Goal: Information Seeking & Learning: Learn about a topic

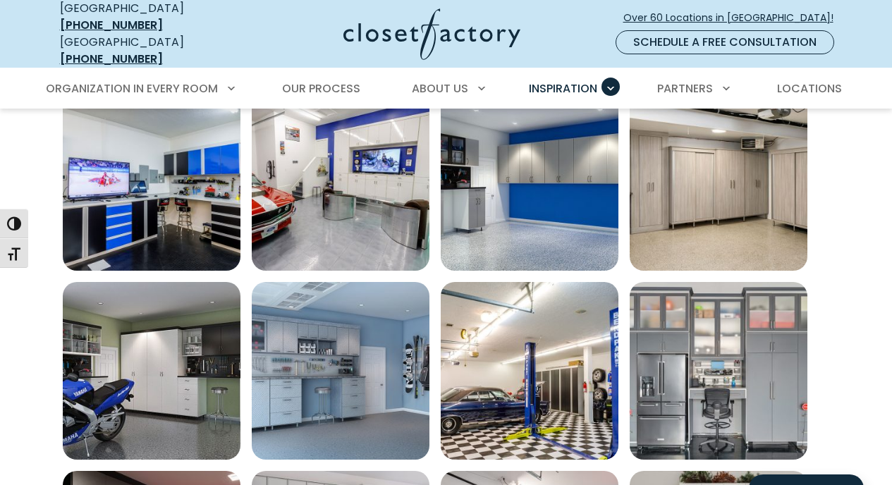
scroll to position [203, 0]
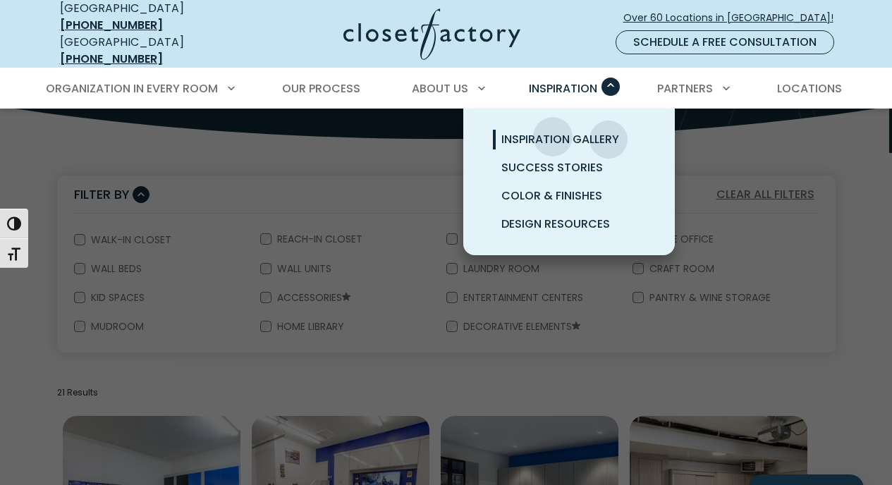
click at [553, 131] on span "Inspiration Gallery" at bounding box center [560, 139] width 118 height 16
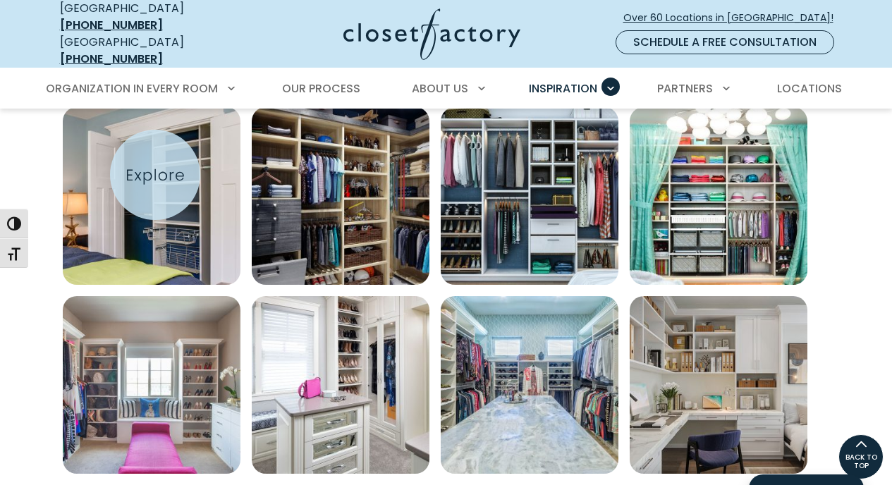
scroll to position [703, 0]
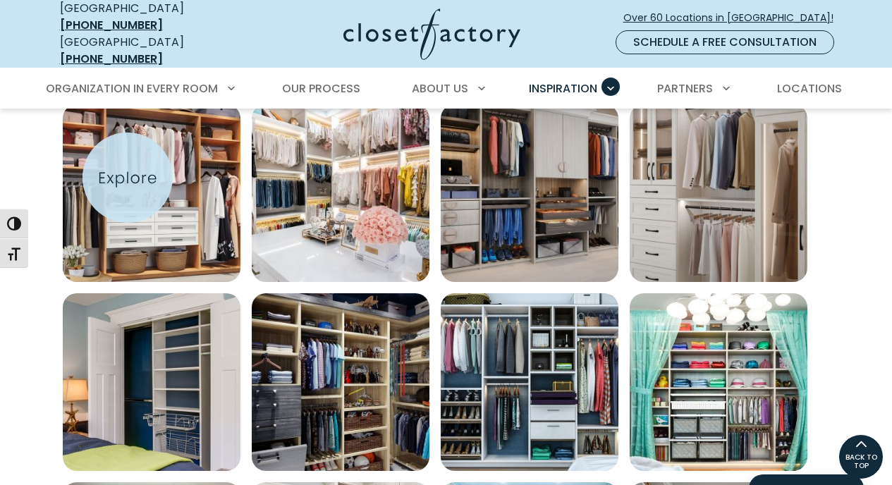
click at [128, 178] on img "Open inspiration gallery to preview enlarged image" at bounding box center [152, 193] width 178 height 178
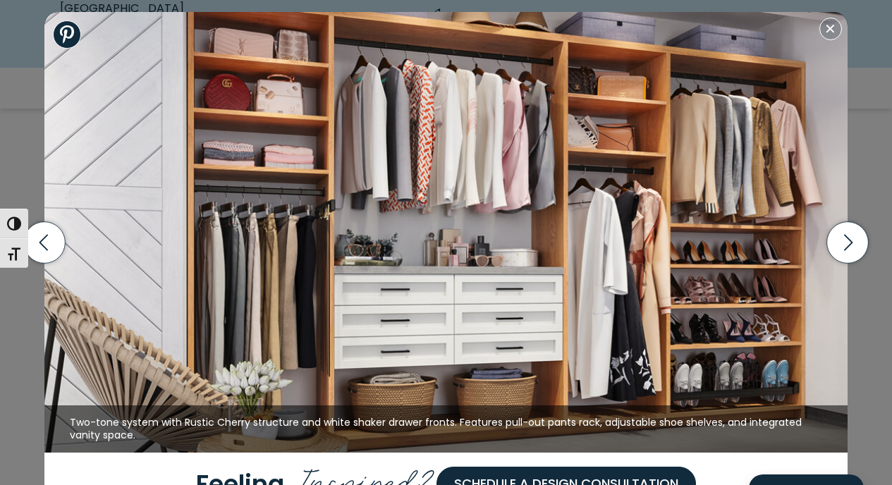
scroll to position [831, 0]
click at [837, 245] on icon "button" at bounding box center [847, 243] width 42 height 42
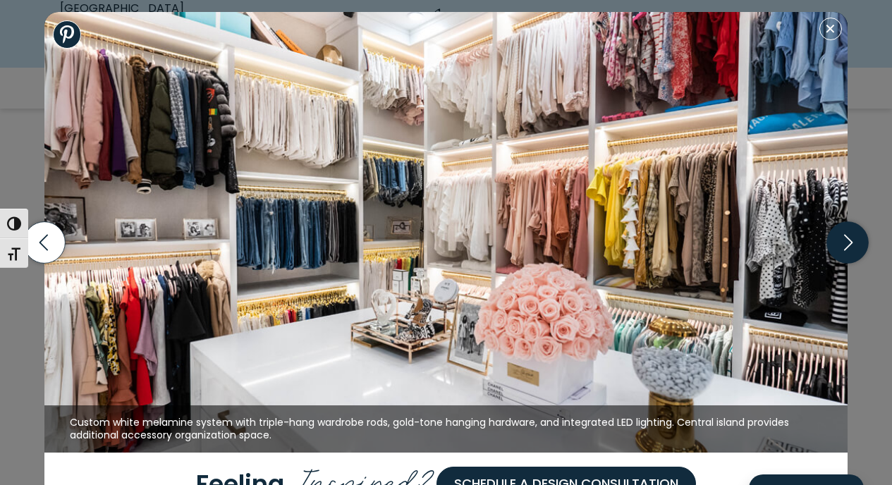
click at [836, 246] on icon "button" at bounding box center [847, 243] width 42 height 42
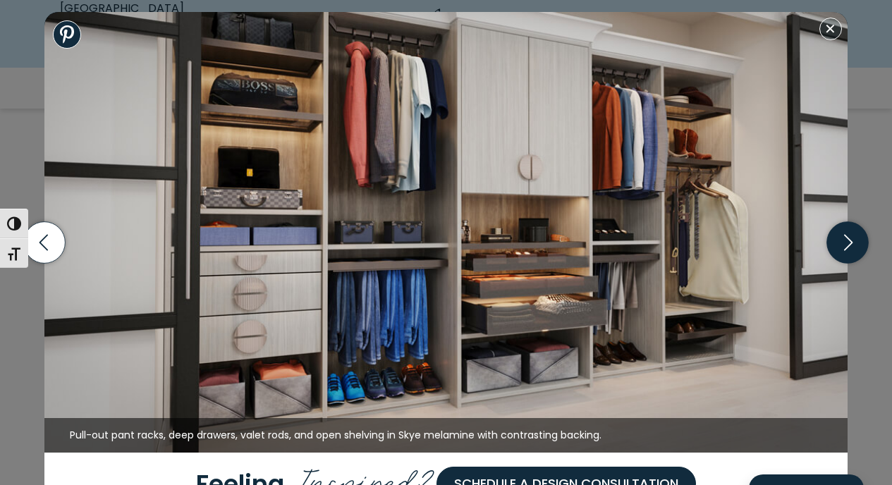
click at [834, 245] on icon "button" at bounding box center [847, 243] width 42 height 42
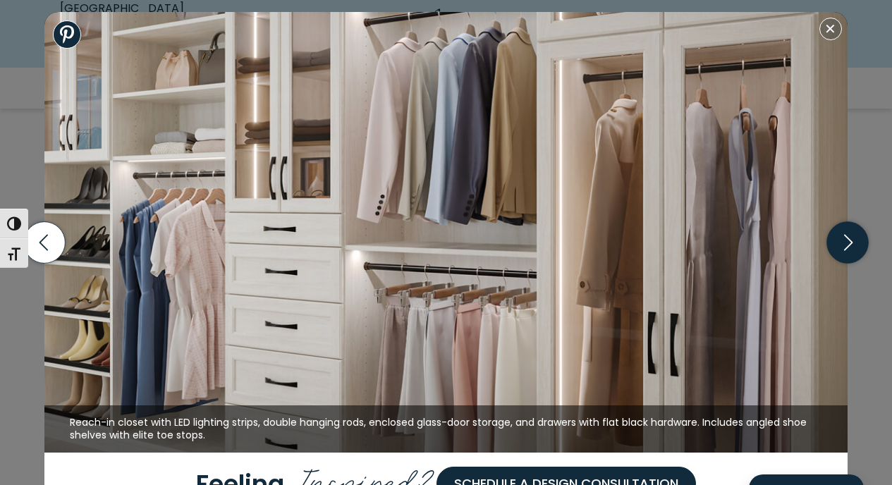
click at [834, 245] on icon "button" at bounding box center [847, 243] width 42 height 42
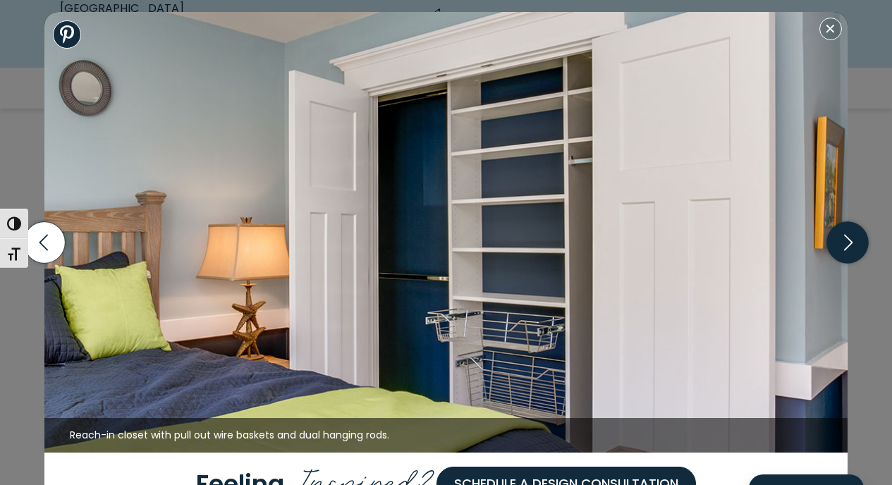
click at [834, 245] on icon "button" at bounding box center [847, 243] width 42 height 42
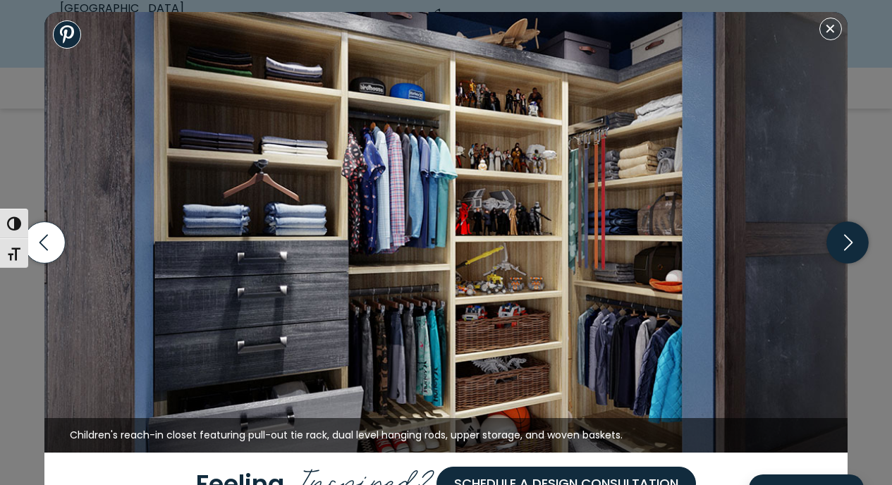
click at [834, 245] on icon "button" at bounding box center [847, 243] width 42 height 42
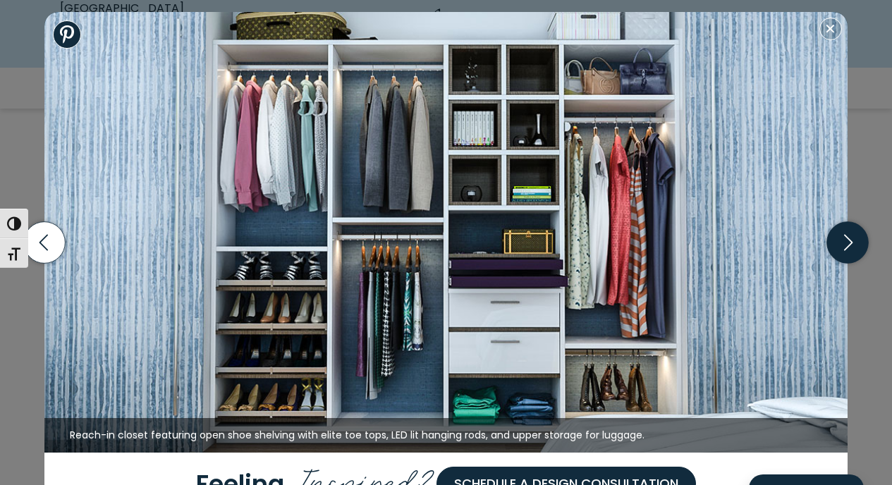
click at [834, 245] on icon "button" at bounding box center [847, 243] width 42 height 42
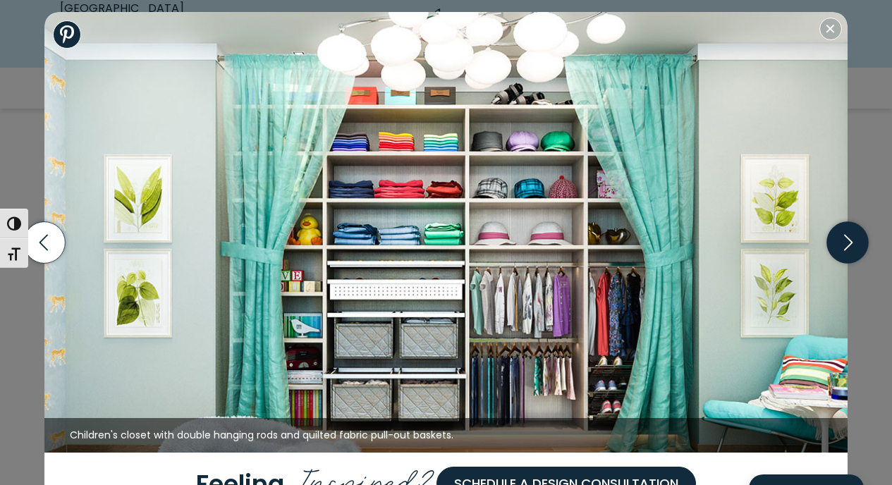
click at [834, 245] on icon "button" at bounding box center [847, 243] width 42 height 42
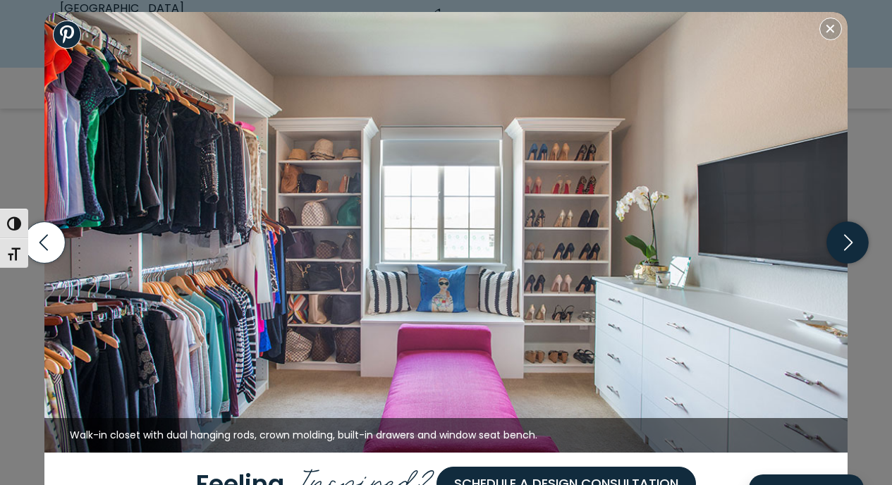
click at [834, 245] on icon "button" at bounding box center [847, 243] width 42 height 42
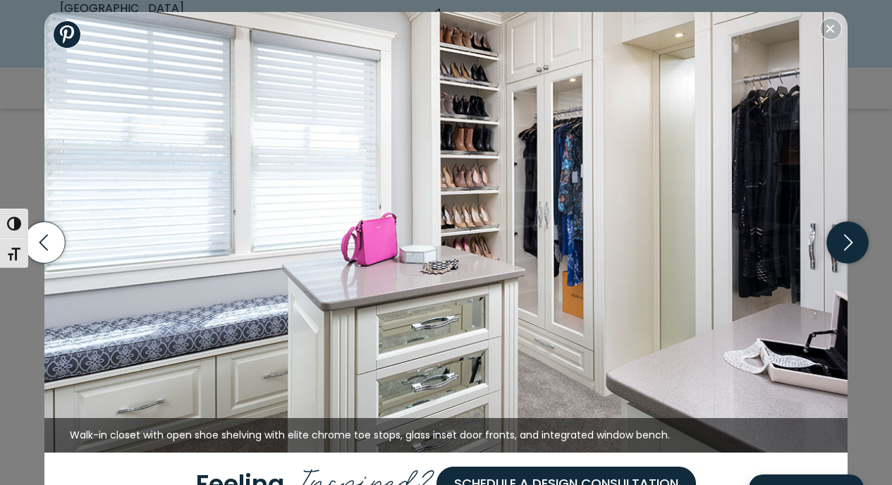
click at [834, 245] on icon "button" at bounding box center [847, 243] width 42 height 42
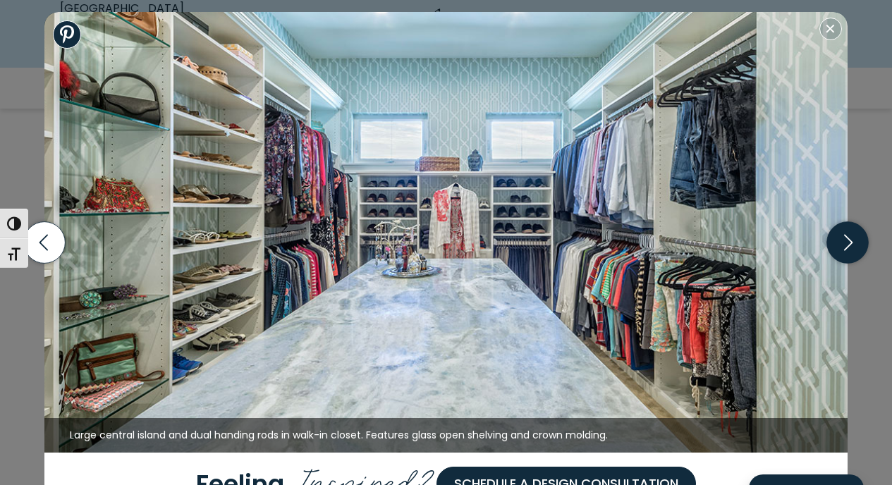
click at [834, 245] on icon "button" at bounding box center [847, 243] width 42 height 42
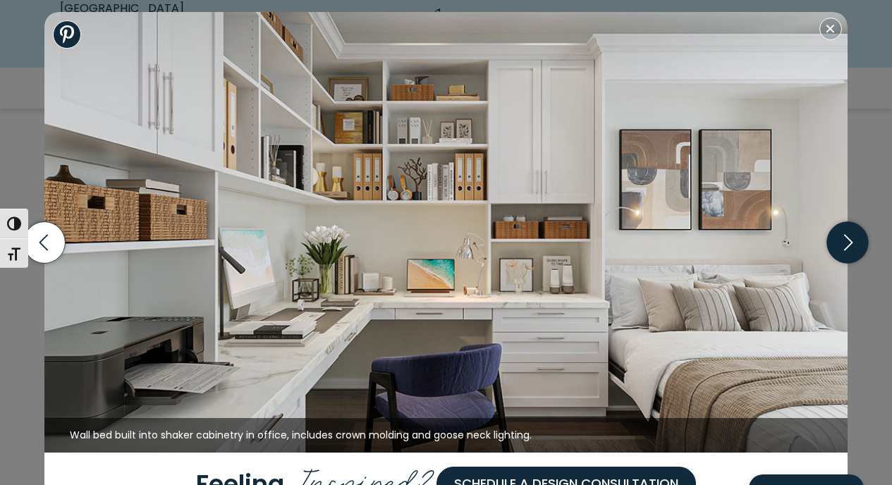
click at [834, 245] on icon "button" at bounding box center [847, 243] width 42 height 42
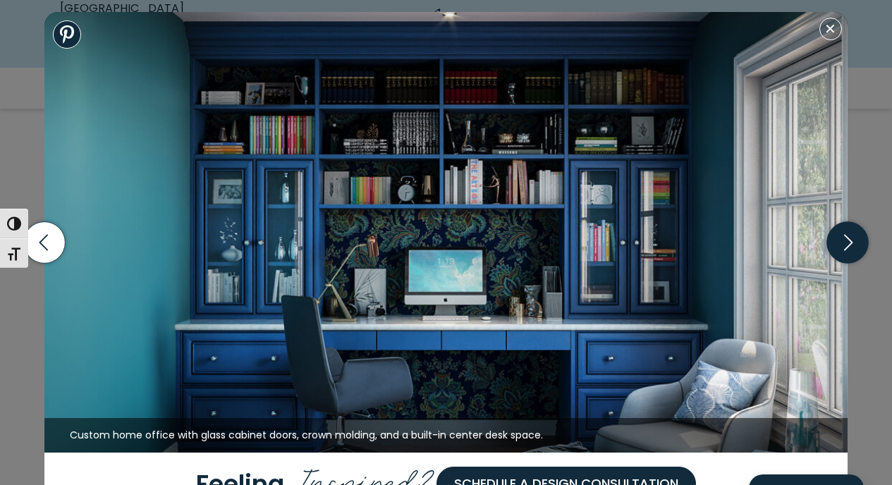
click at [834, 245] on icon "button" at bounding box center [847, 243] width 42 height 42
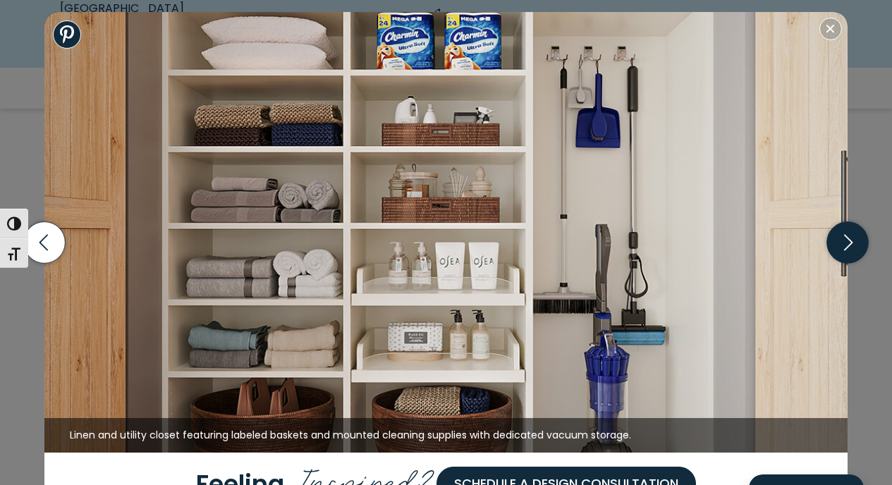
click at [834, 245] on icon "button" at bounding box center [847, 243] width 42 height 42
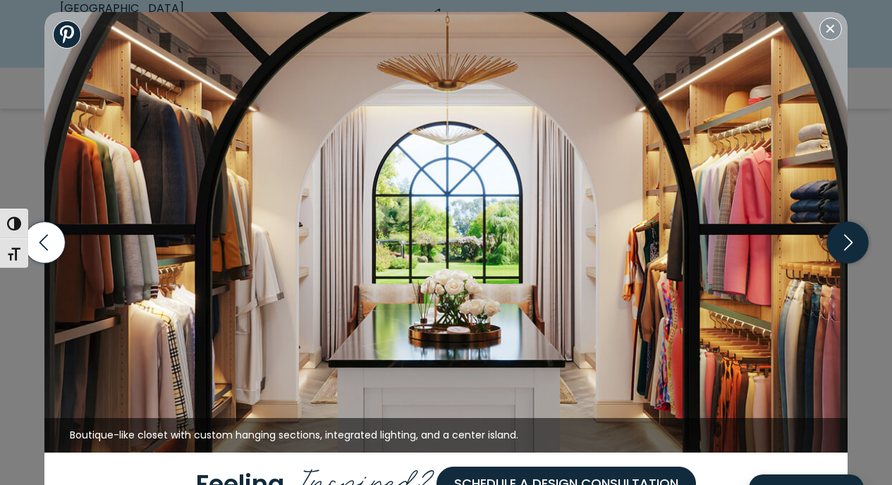
click at [834, 245] on icon "button" at bounding box center [847, 243] width 42 height 42
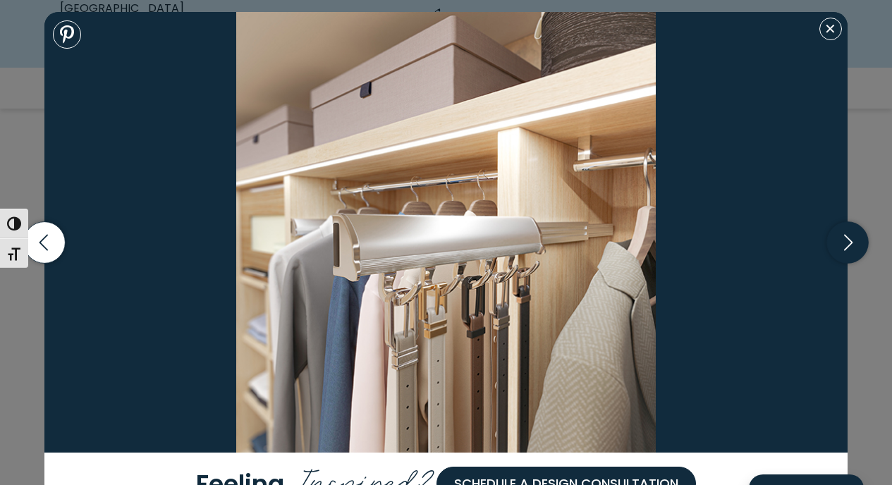
click at [854, 246] on icon "button" at bounding box center [847, 243] width 42 height 42
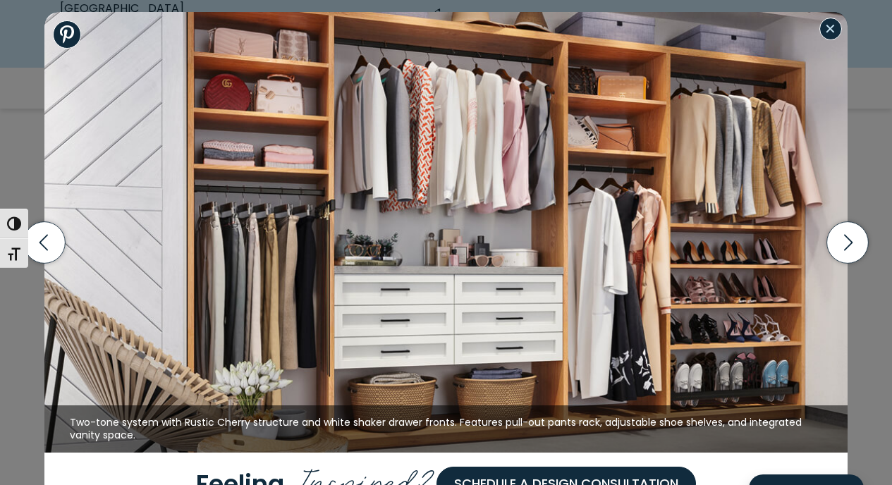
click at [831, 34] on button "Close modal" at bounding box center [830, 29] width 23 height 23
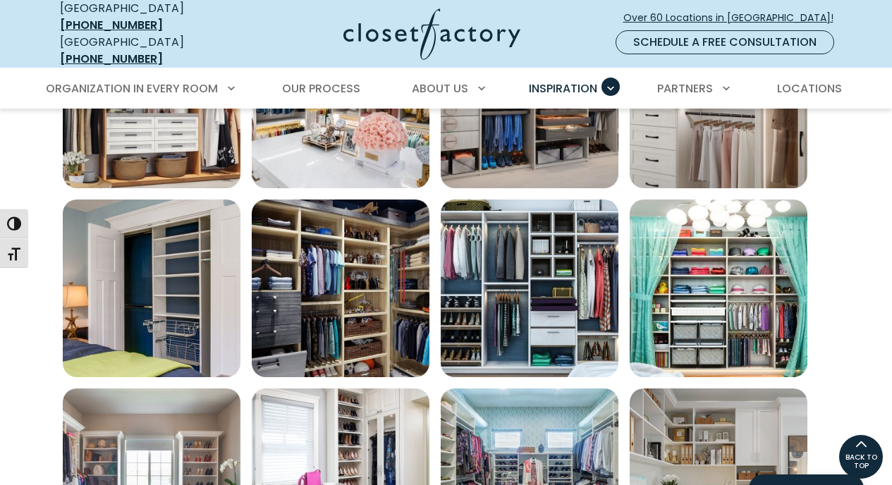
scroll to position [797, 0]
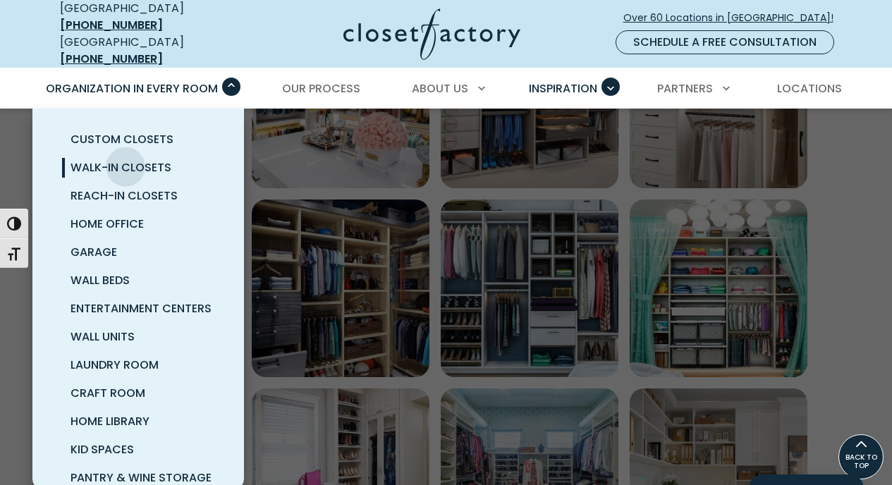
click at [125, 159] on span "Walk-In Closets" at bounding box center [120, 167] width 101 height 16
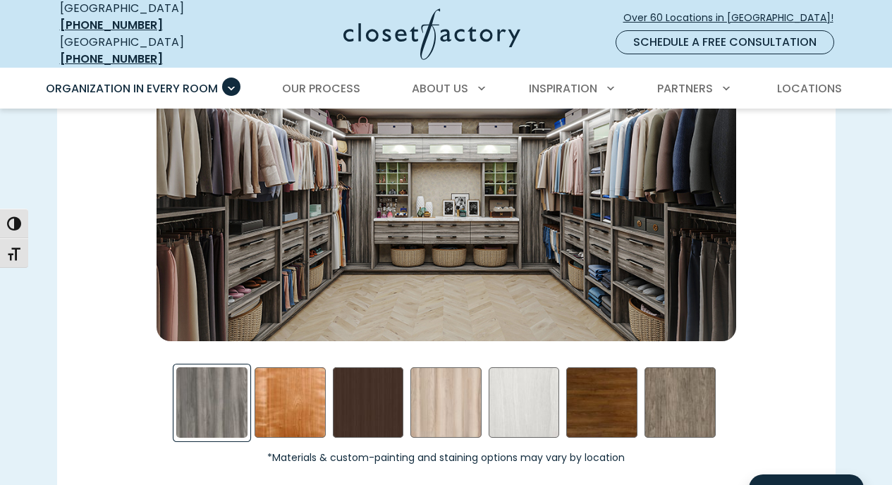
scroll to position [2048, 0]
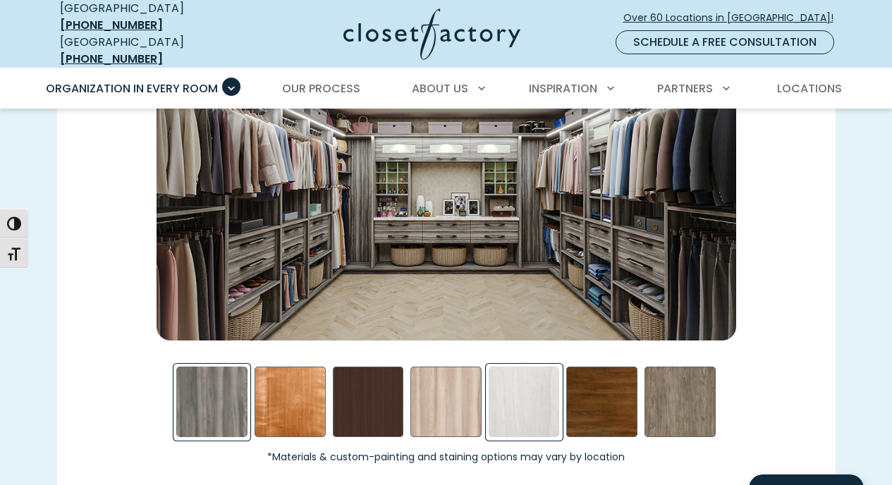
click at [546, 384] on div "Skye Swatch" at bounding box center [523, 401] width 71 height 71
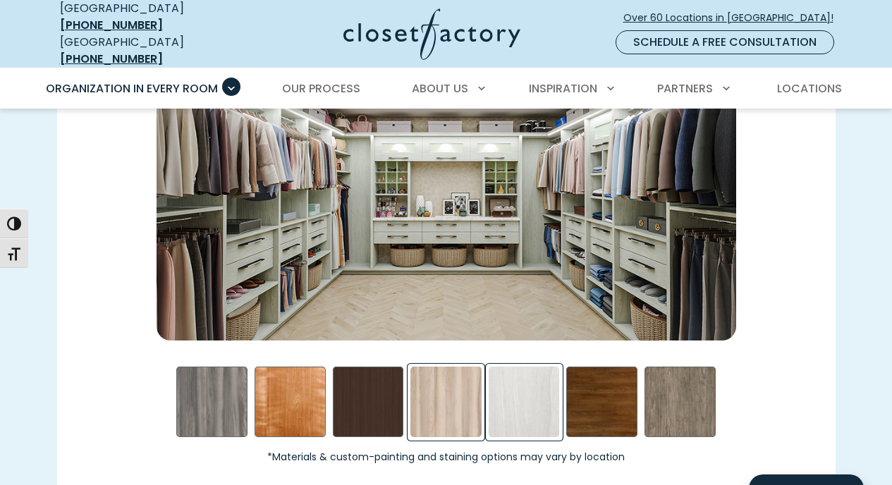
click at [467, 377] on div "Picnic in the Park Swatch" at bounding box center [445, 401] width 71 height 71
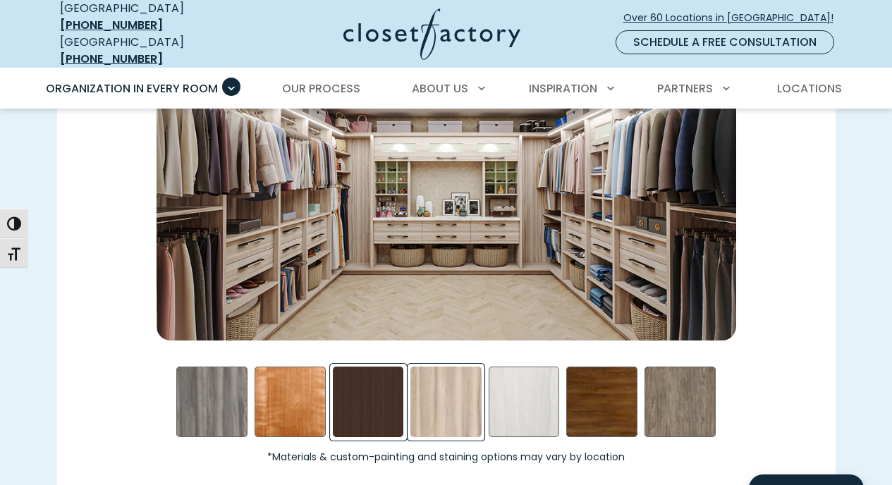
click at [358, 378] on div "Dark Chocolate Swatch" at bounding box center [368, 401] width 71 height 71
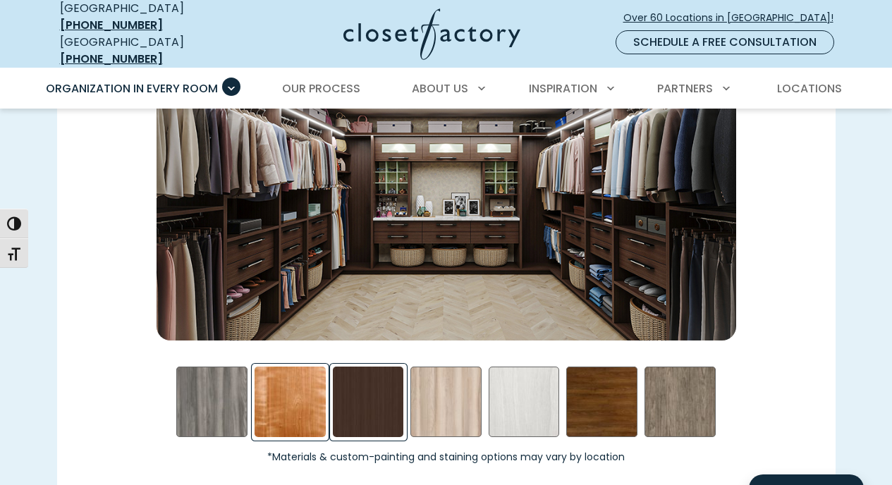
click at [289, 377] on div "Cherry - Stained Swatch" at bounding box center [289, 401] width 71 height 71
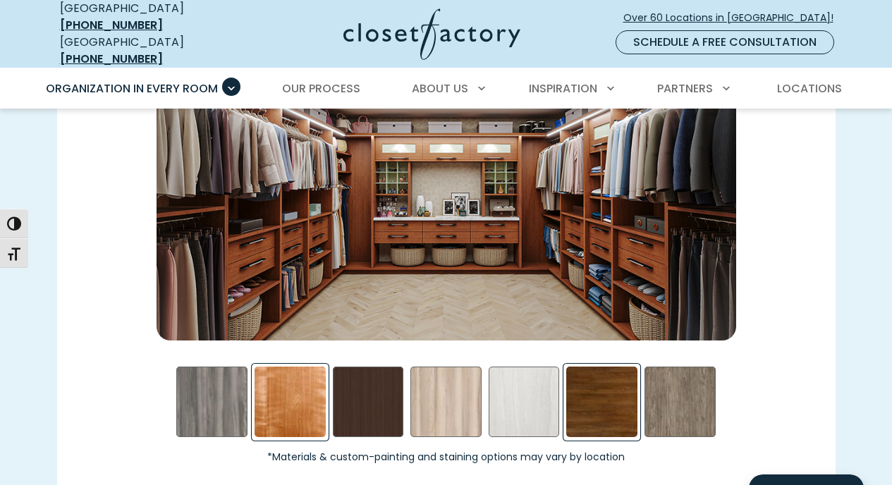
click at [594, 395] on div "Walnut- Stained Swatch" at bounding box center [601, 401] width 71 height 71
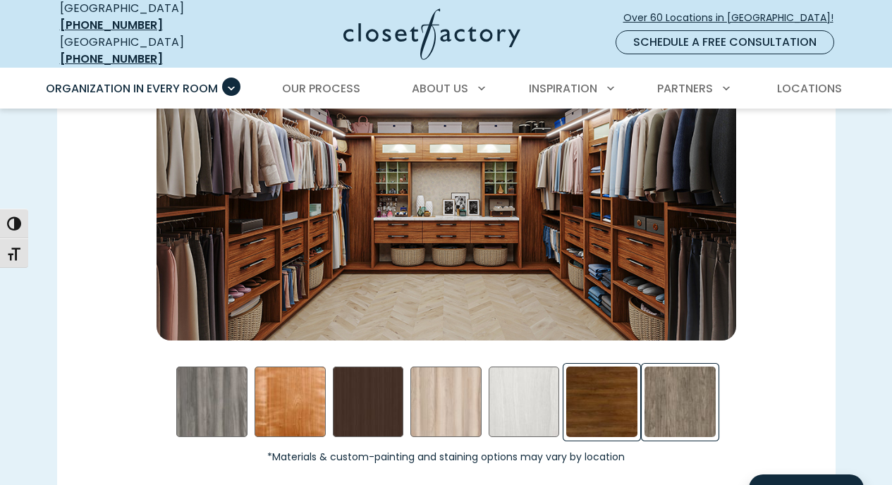
click at [678, 387] on div "Star Gazer Swatch" at bounding box center [679, 401] width 71 height 71
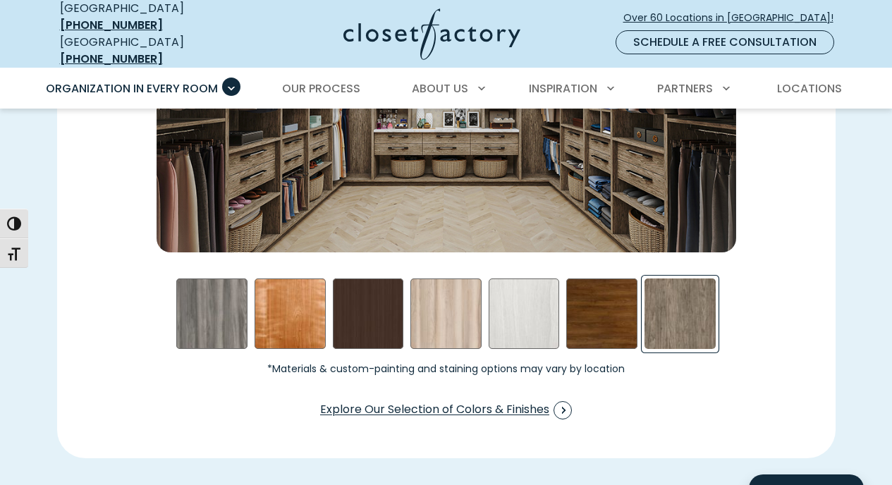
scroll to position [2137, 0]
click at [549, 400] on span "Explore Our Selection of Colors & Finishes" at bounding box center [446, 409] width 252 height 18
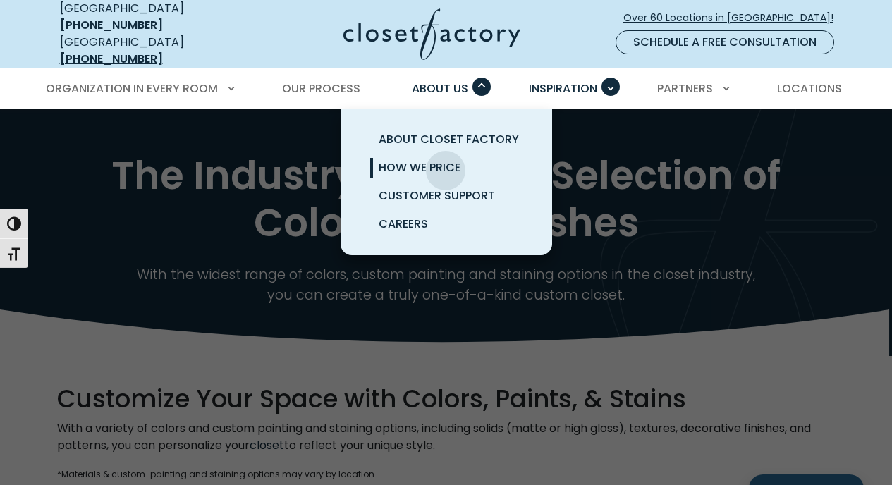
click at [445, 160] on span "How We Price" at bounding box center [419, 167] width 82 height 16
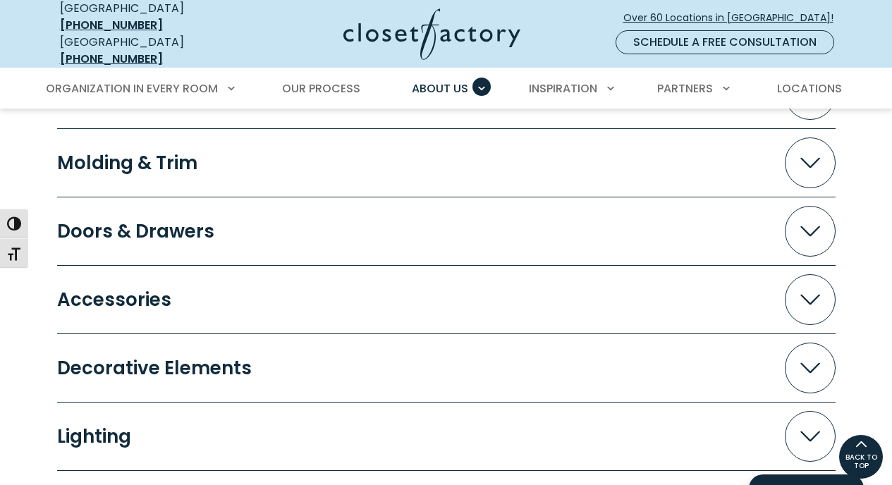
scroll to position [1485, 0]
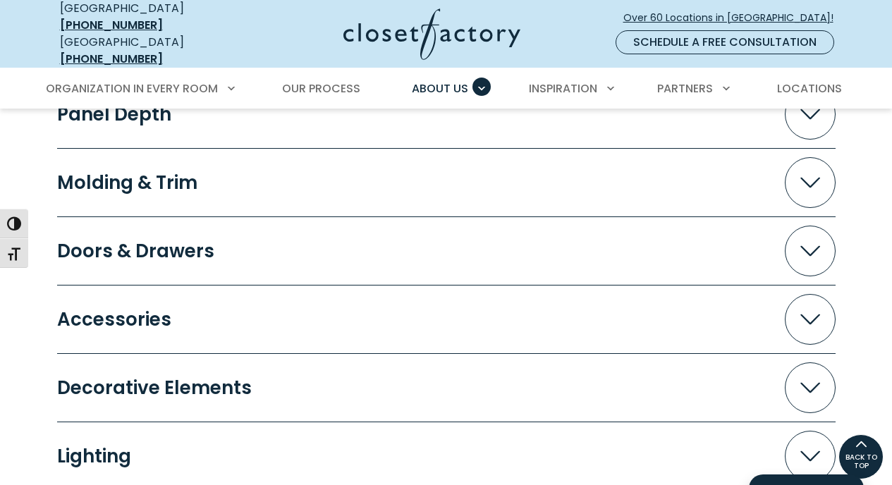
click at [789, 179] on span "Accordion" at bounding box center [809, 182] width 51 height 51
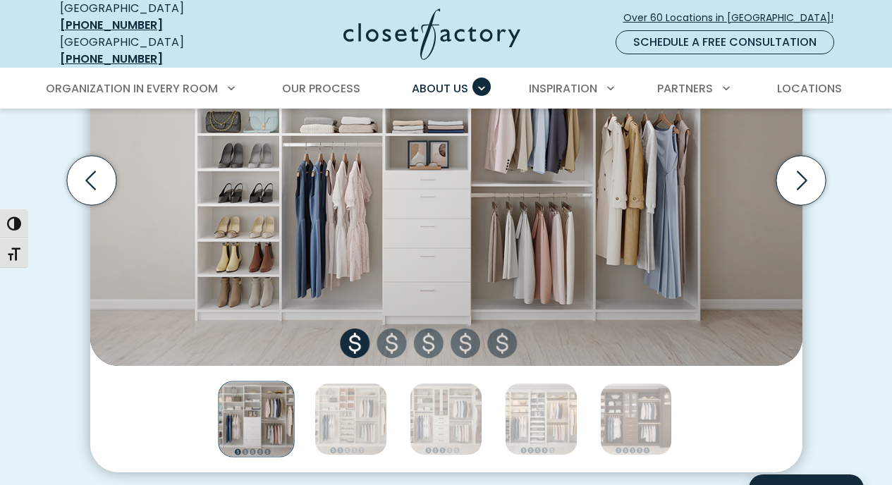
scroll to position [638, 0]
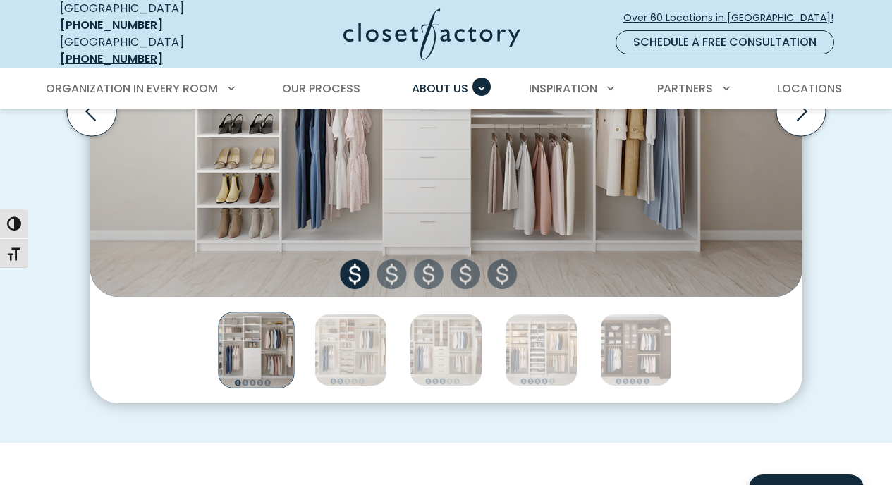
click at [400, 266] on img "Thumbnail Gallery" at bounding box center [446, 111] width 712 height 371
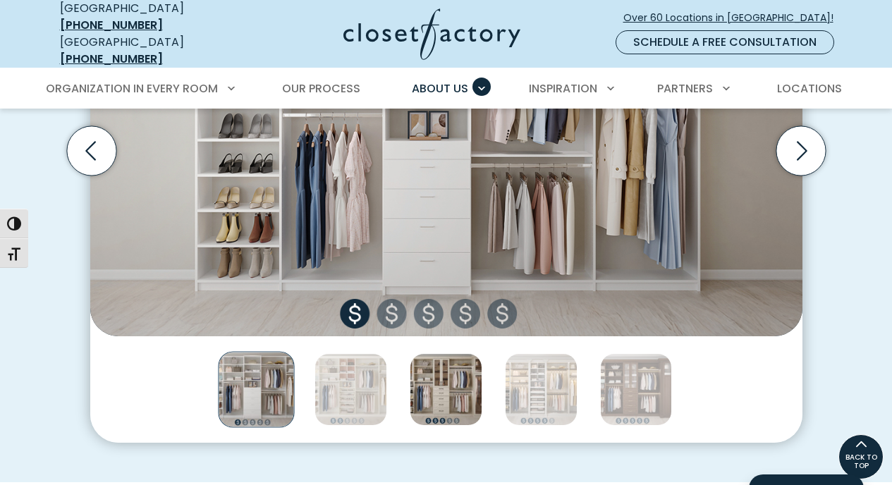
scroll to position [598, 0]
click at [456, 366] on img "Thumbnail Gallery" at bounding box center [445, 390] width 73 height 73
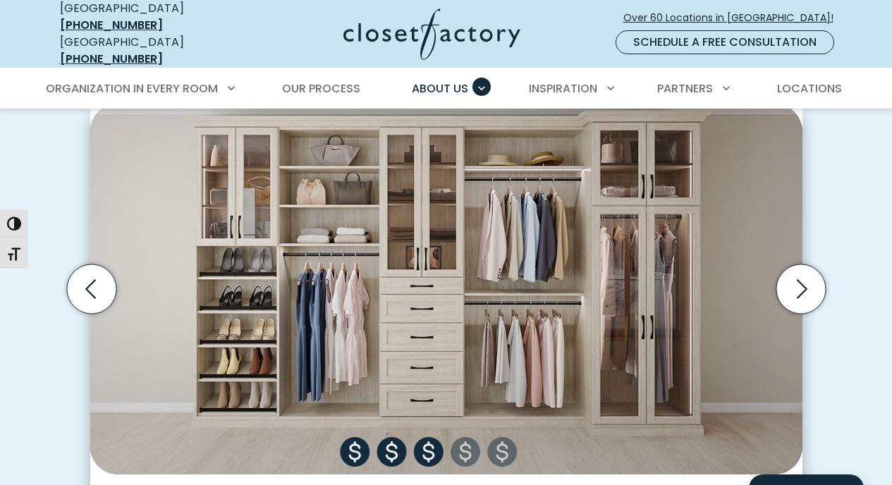
scroll to position [591, 0]
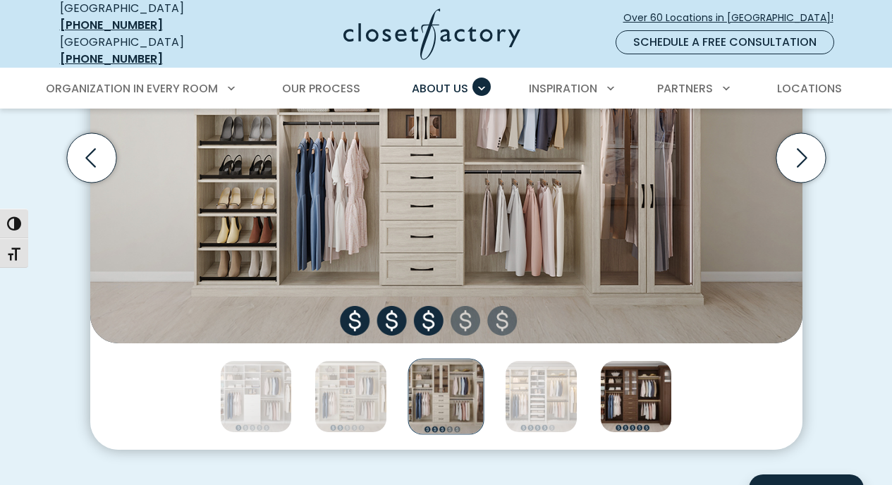
click at [622, 390] on img "Thumbnail Gallery" at bounding box center [636, 396] width 73 height 73
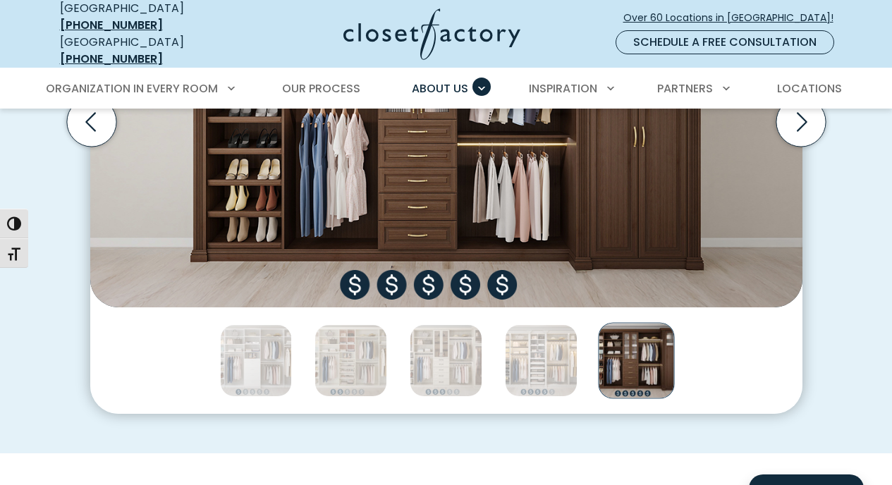
scroll to position [698, 0]
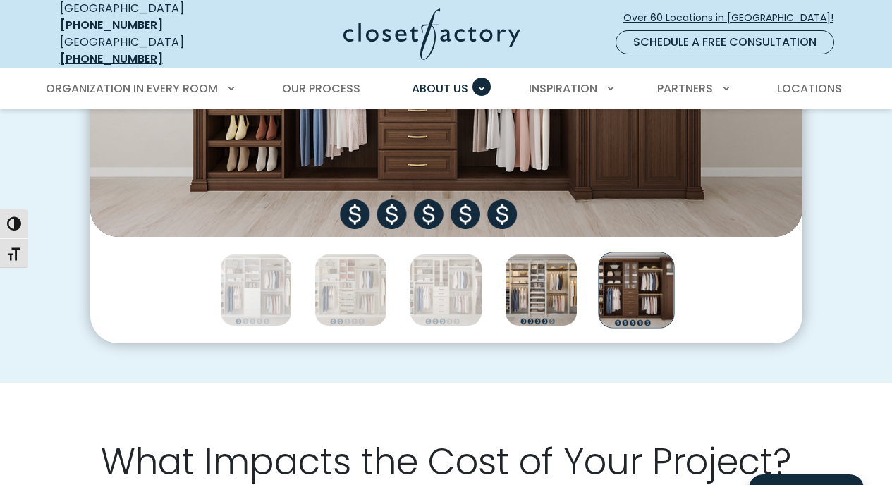
click at [526, 285] on img "Thumbnail Gallery" at bounding box center [541, 290] width 73 height 73
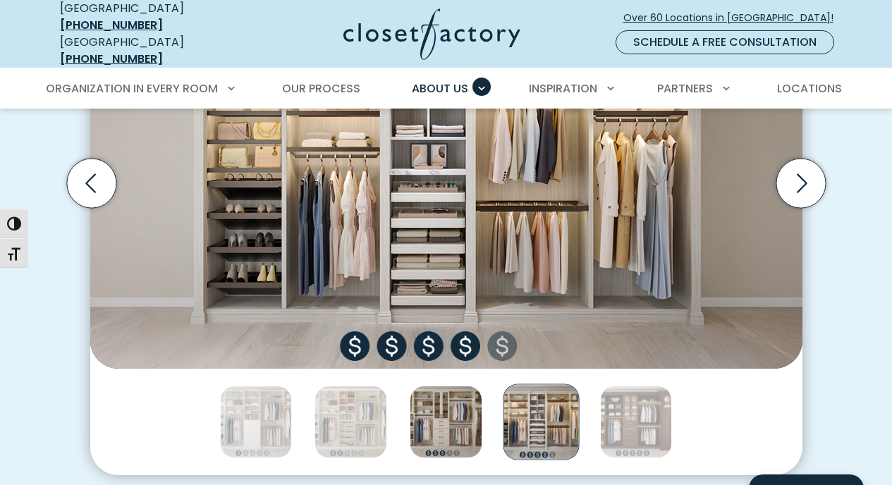
scroll to position [575, 0]
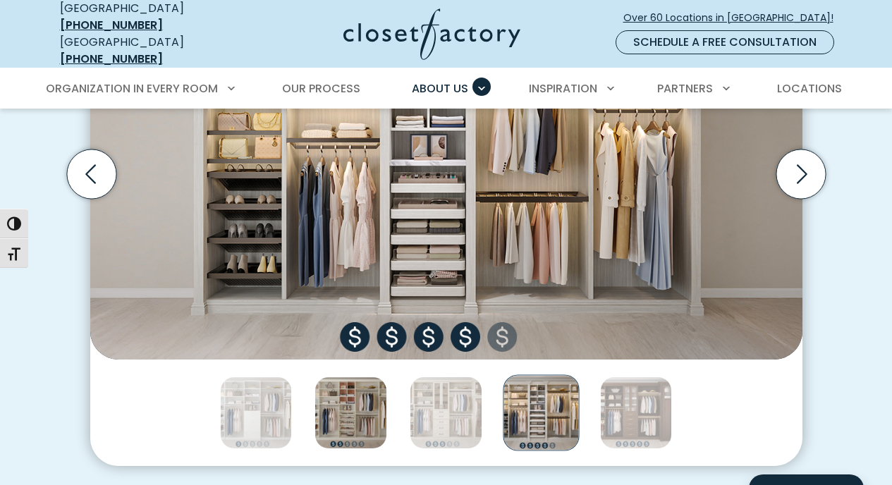
click at [362, 392] on img "Thumbnail Gallery" at bounding box center [350, 412] width 73 height 73
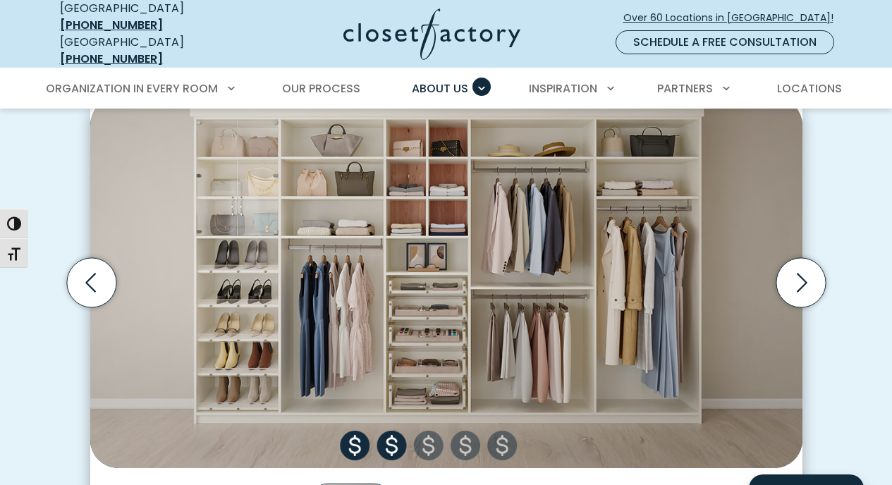
scroll to position [500, 0]
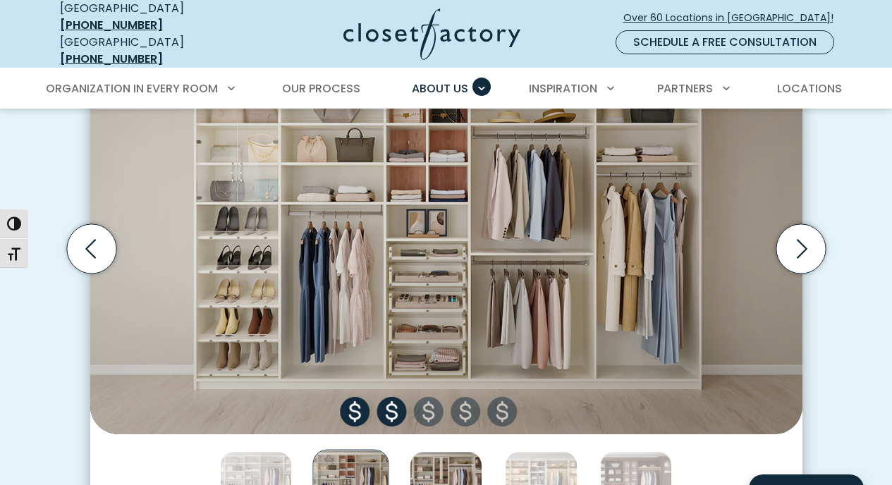
click at [424, 457] on img "Thumbnail Gallery" at bounding box center [445, 487] width 73 height 73
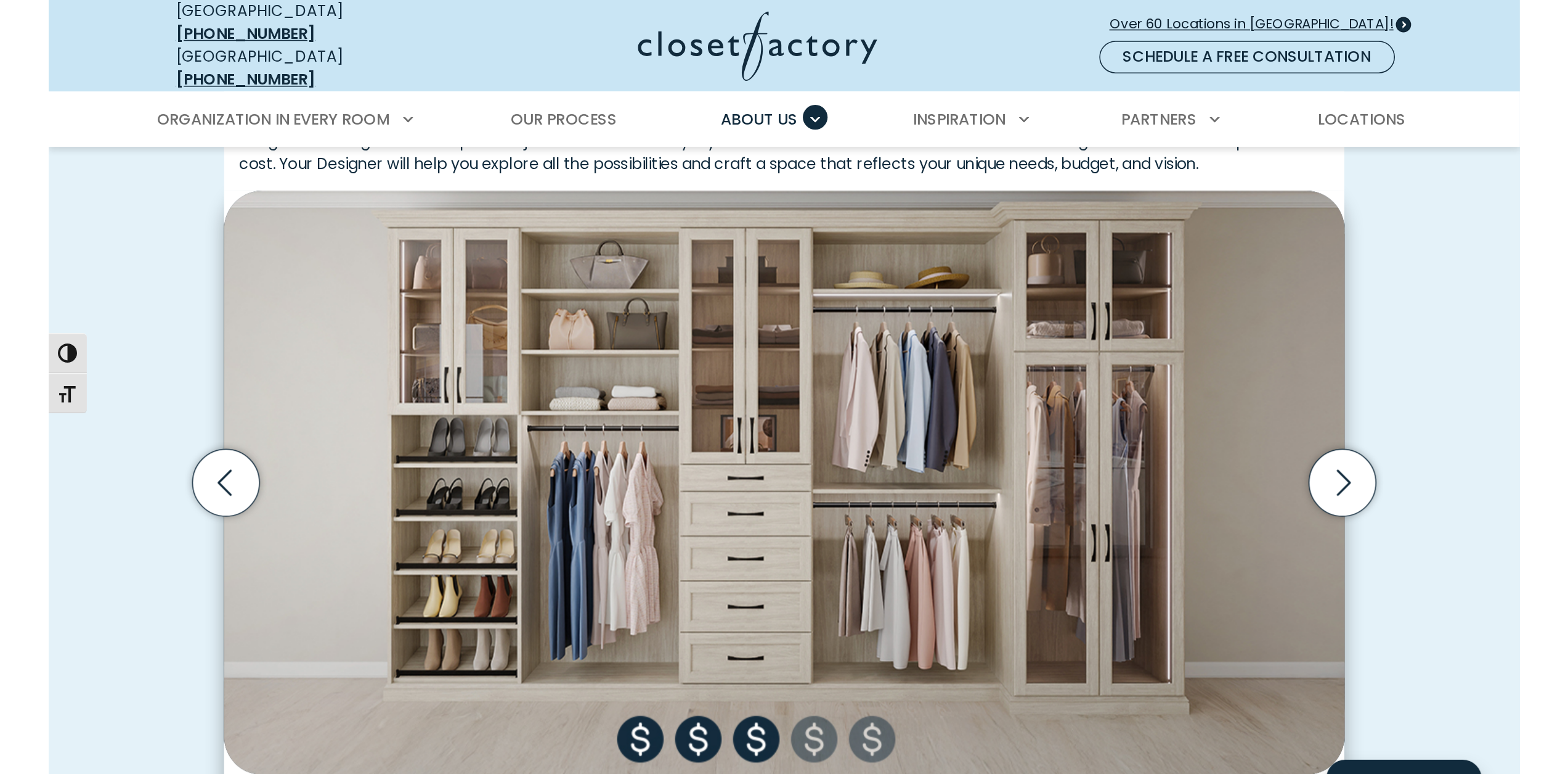
scroll to position [406, 0]
